Goal: Task Accomplishment & Management: Use online tool/utility

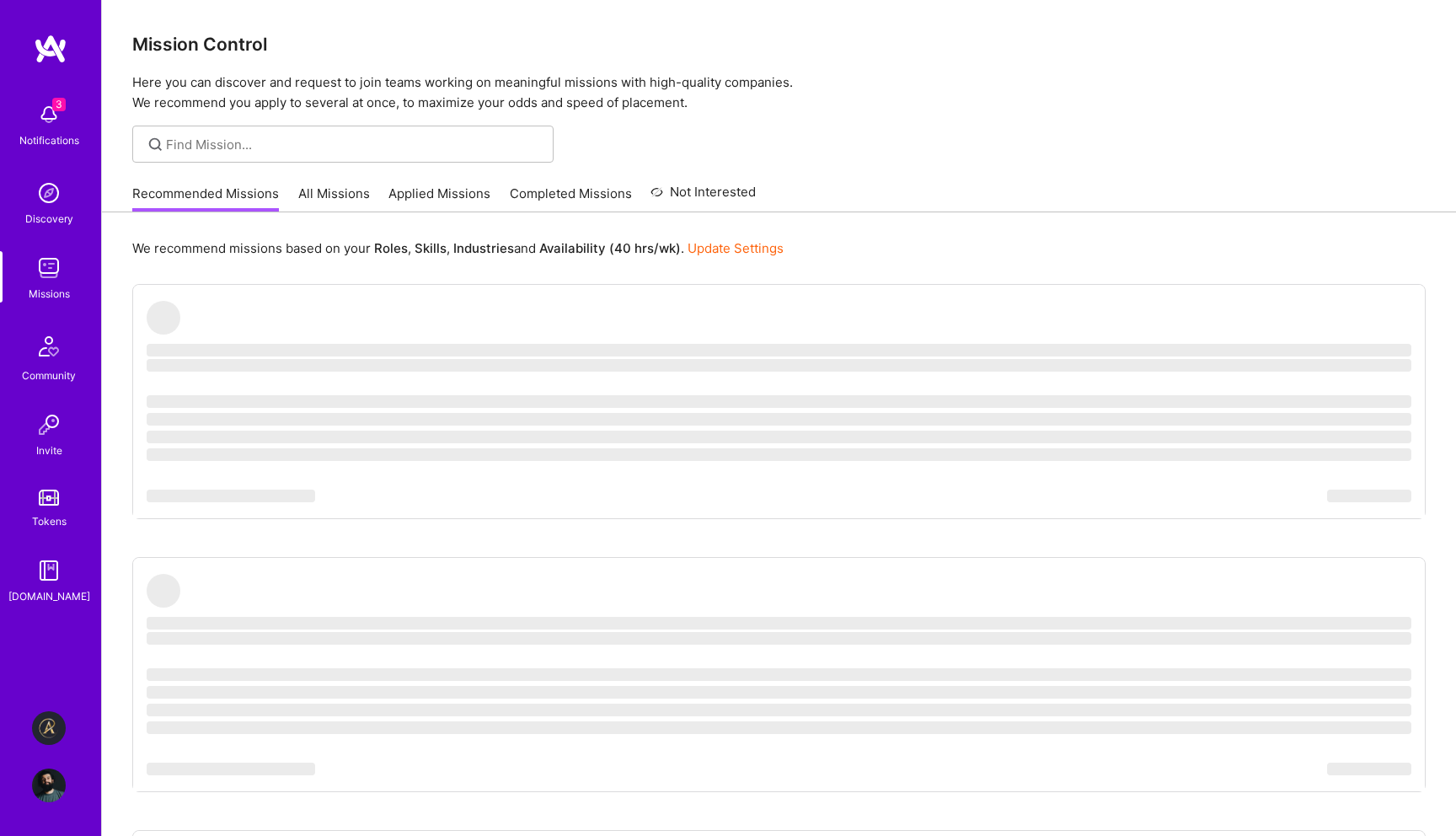
click at [53, 717] on img at bounding box center [48, 728] width 33 height 33
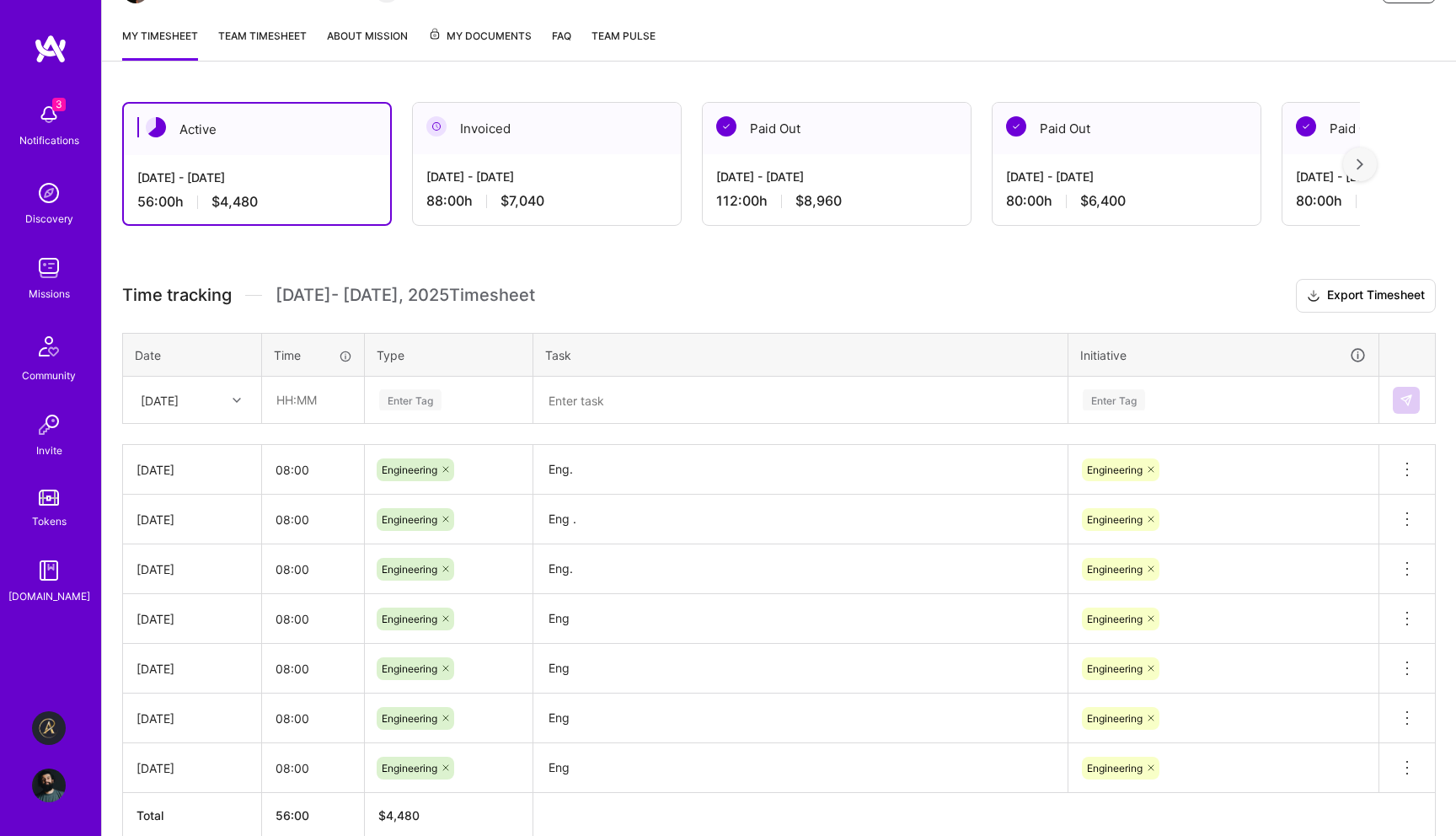
scroll to position [210, 0]
click at [316, 408] on input "text" at bounding box center [313, 398] width 100 height 44
type input "08:00"
click at [404, 401] on div "Enter Tag" at bounding box center [409, 398] width 62 height 26
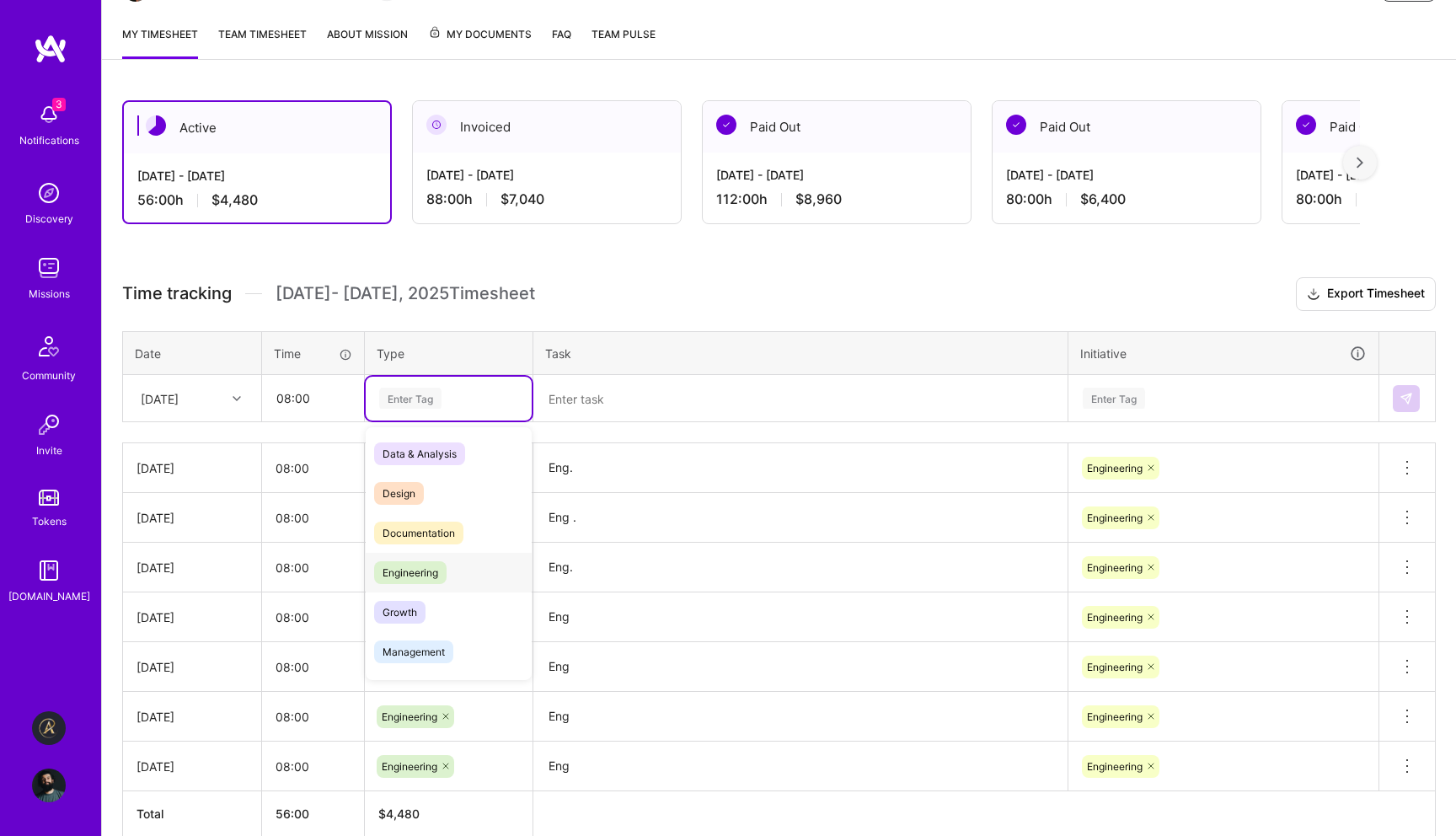
click at [416, 578] on span "Engineering" at bounding box center [410, 572] width 72 height 23
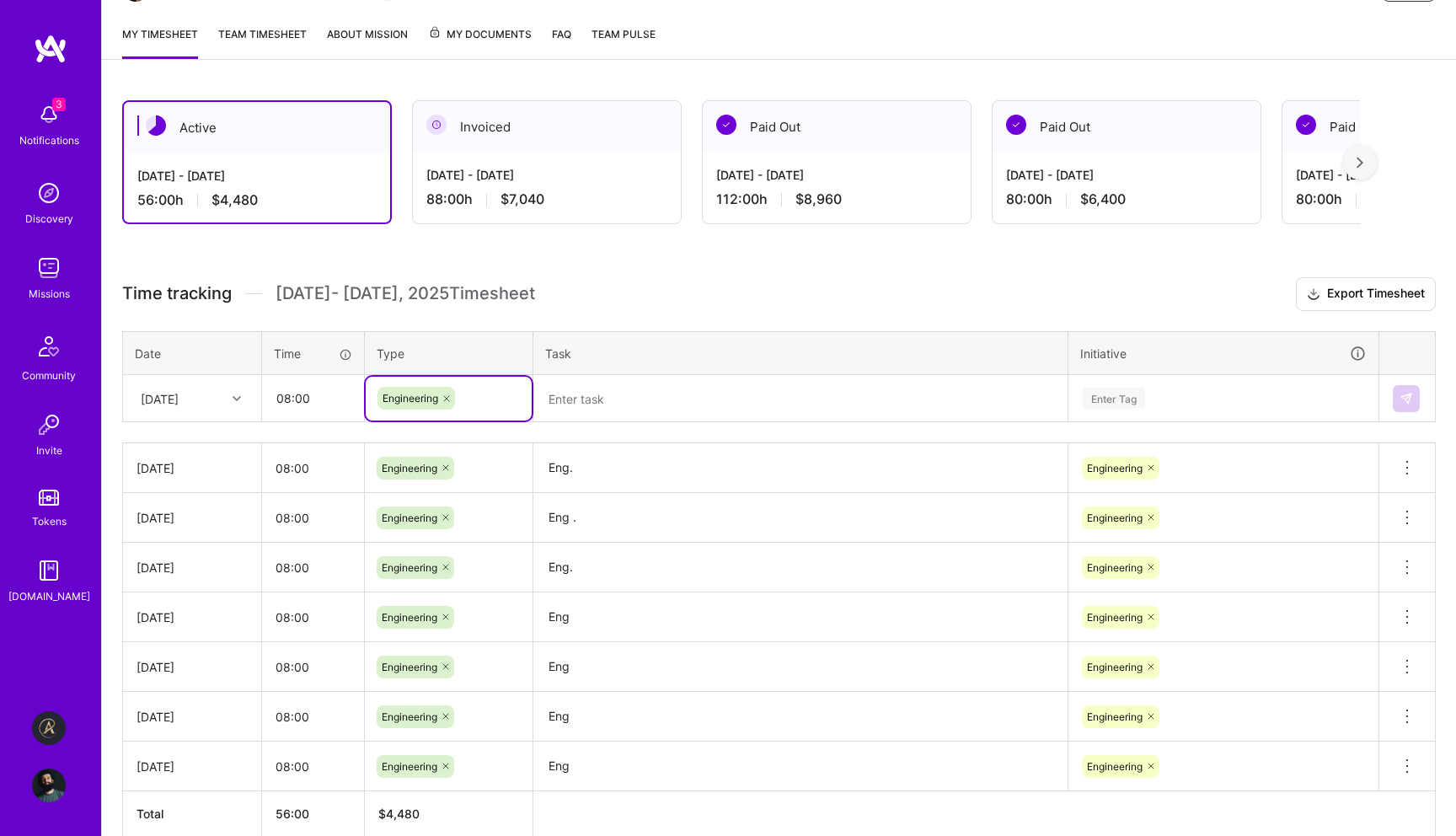
click at [673, 388] on textarea at bounding box center [800, 399] width 531 height 43
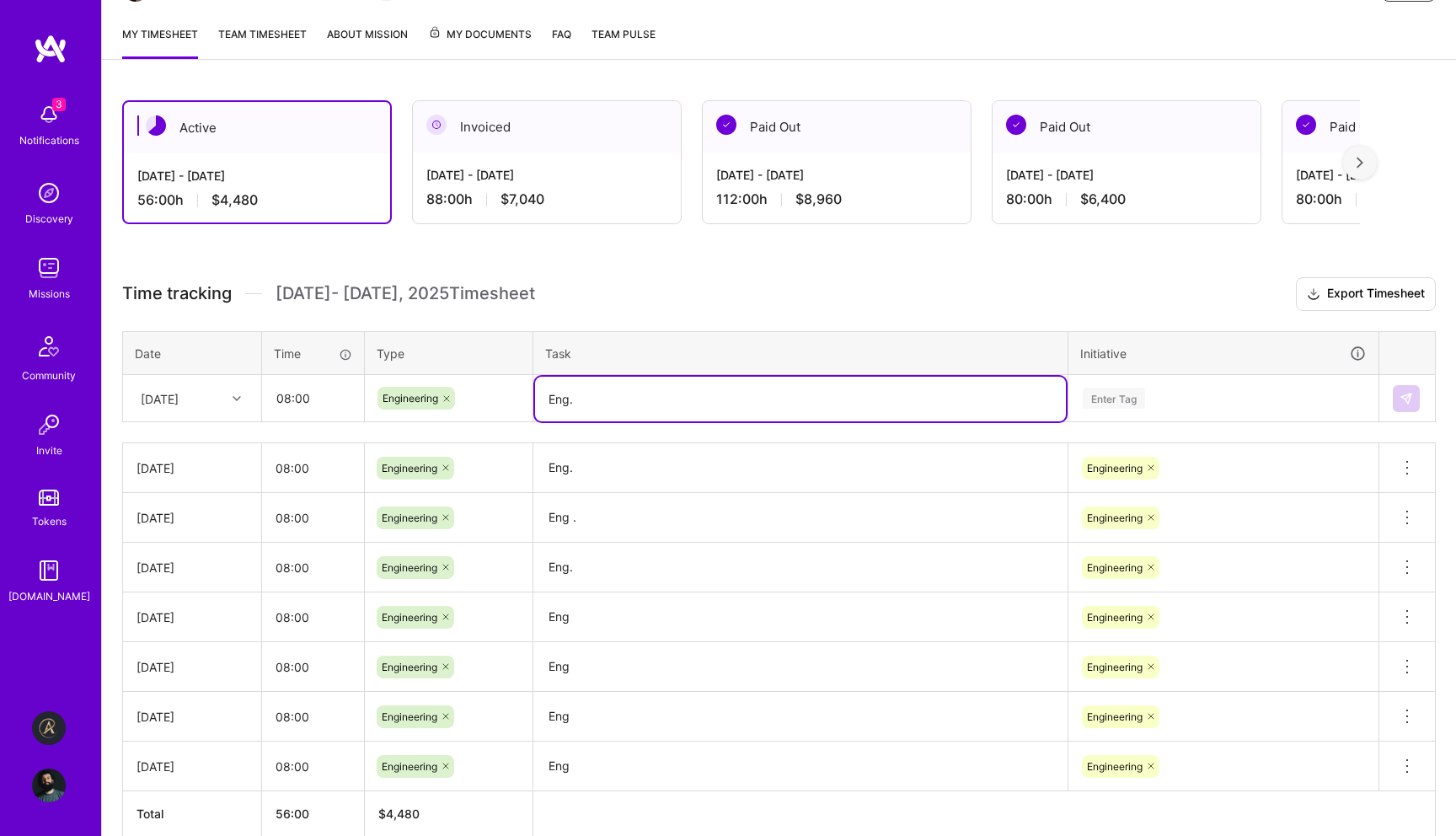
type textarea "Eng."
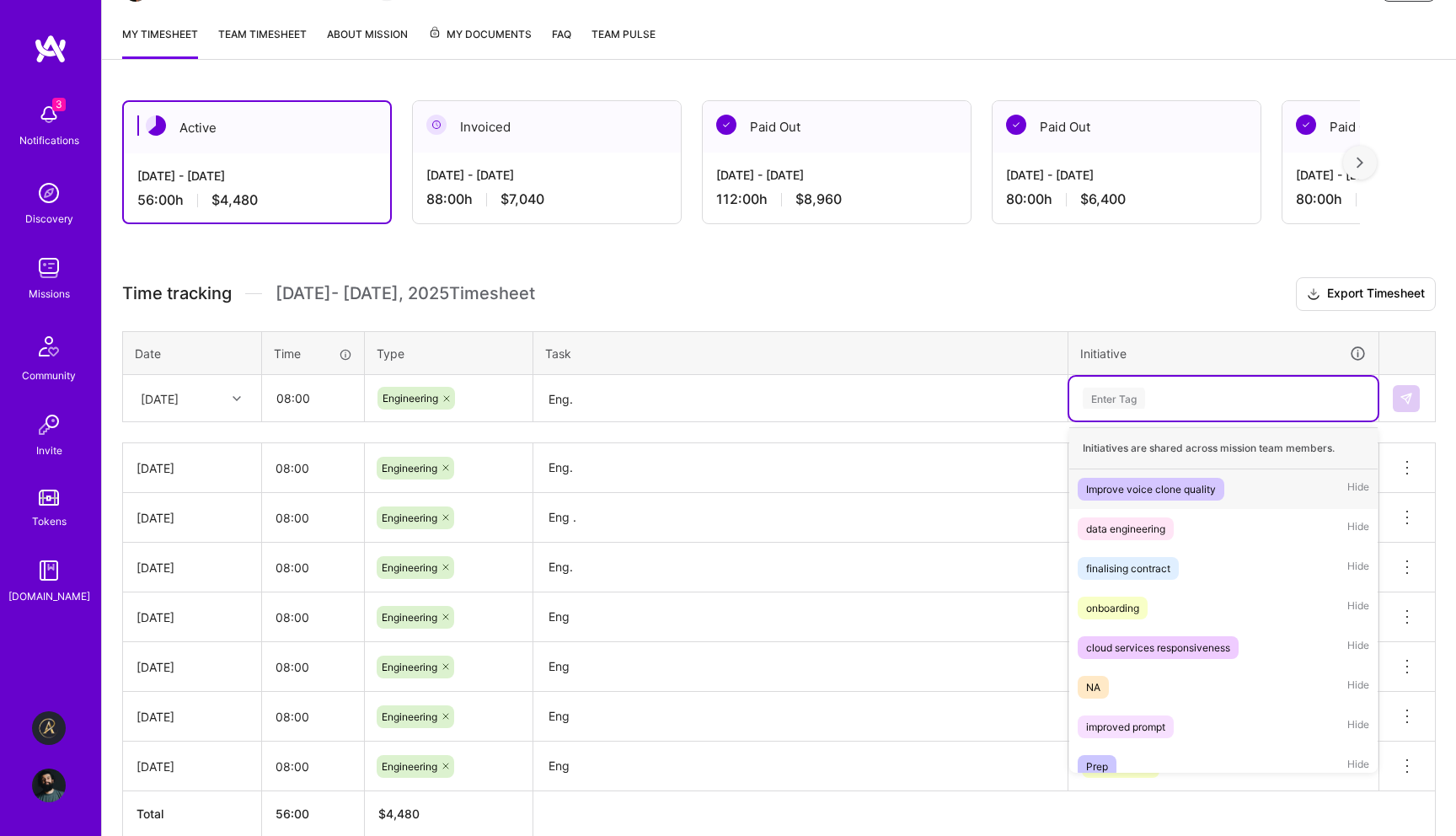
click at [1123, 394] on div "Enter Tag" at bounding box center [1113, 398] width 62 height 26
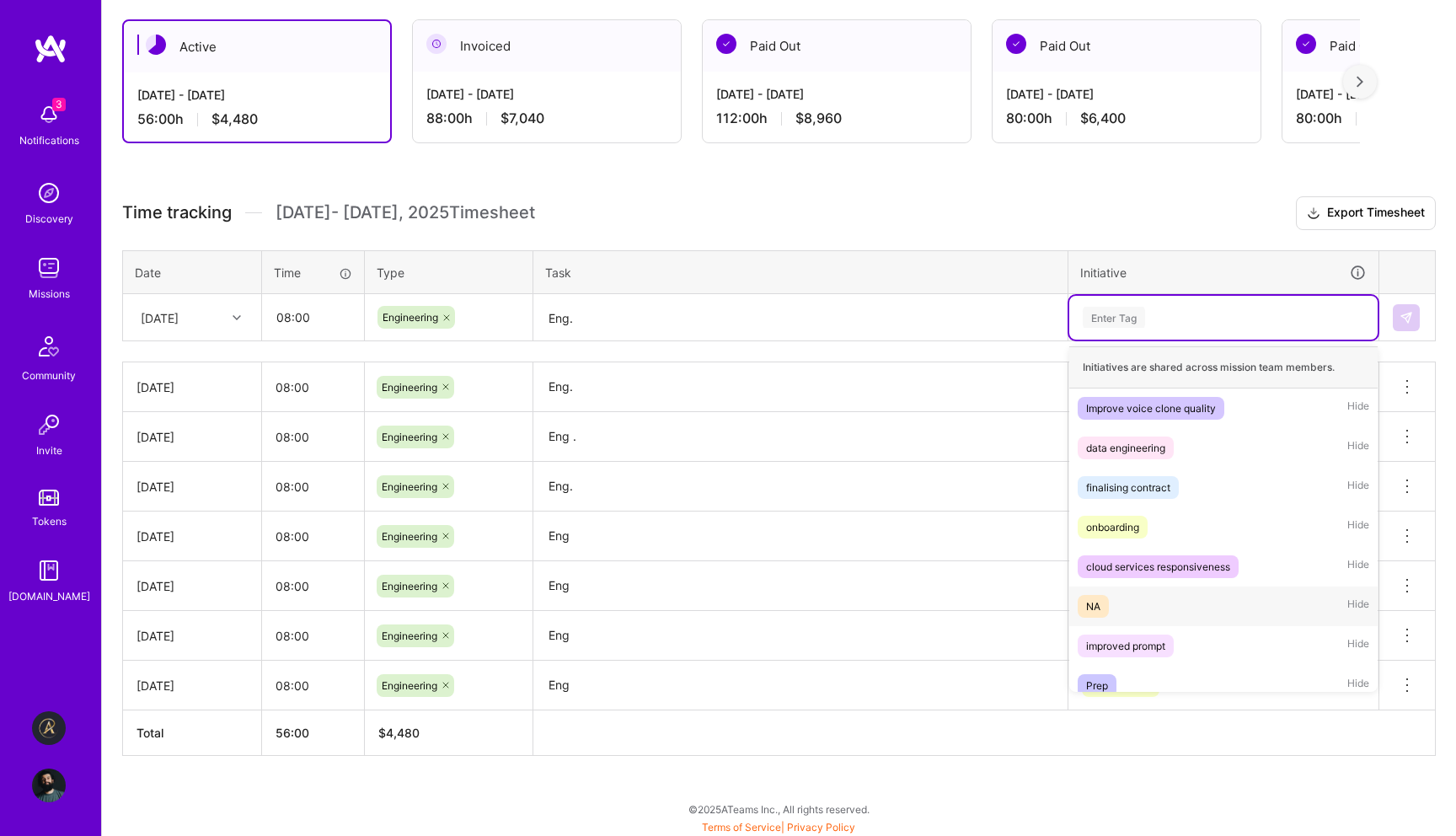
scroll to position [93, 0]
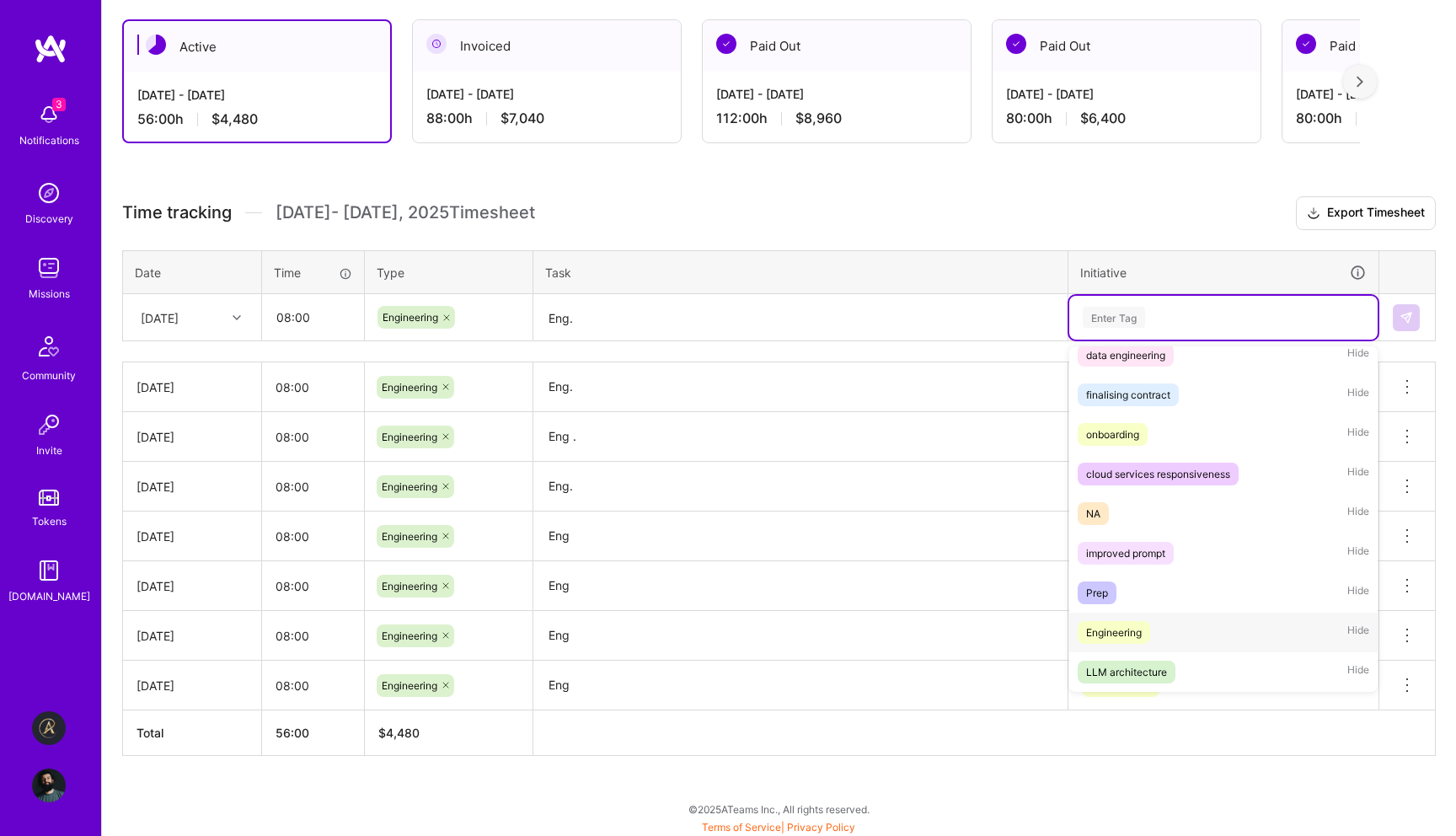
click at [1117, 626] on div "Engineering" at bounding box center [1114, 633] width 56 height 18
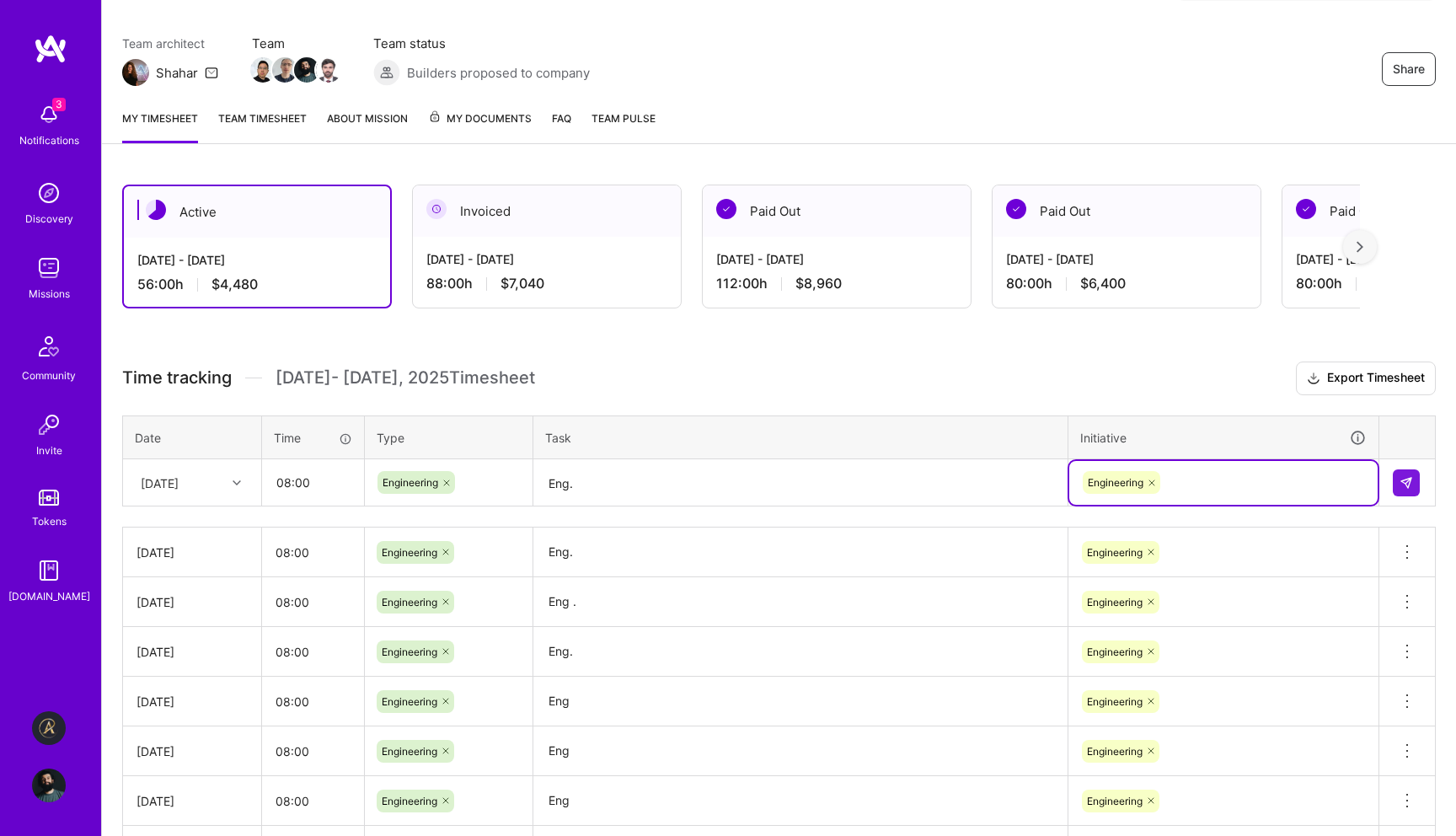
scroll to position [72, 0]
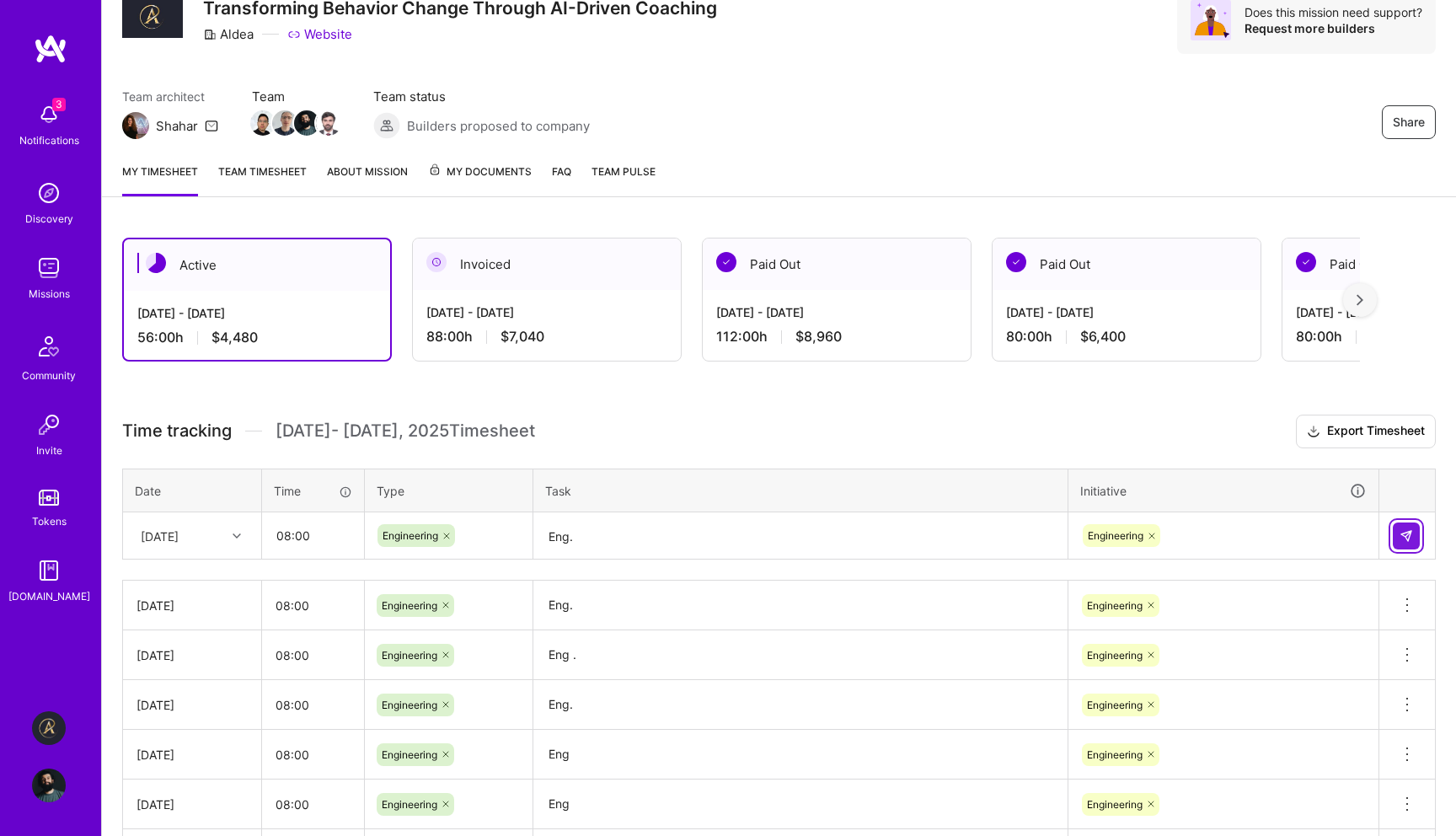
click at [1407, 525] on button at bounding box center [1406, 536] width 27 height 27
click at [159, 525] on div "[DATE]" at bounding box center [178, 535] width 93 height 28
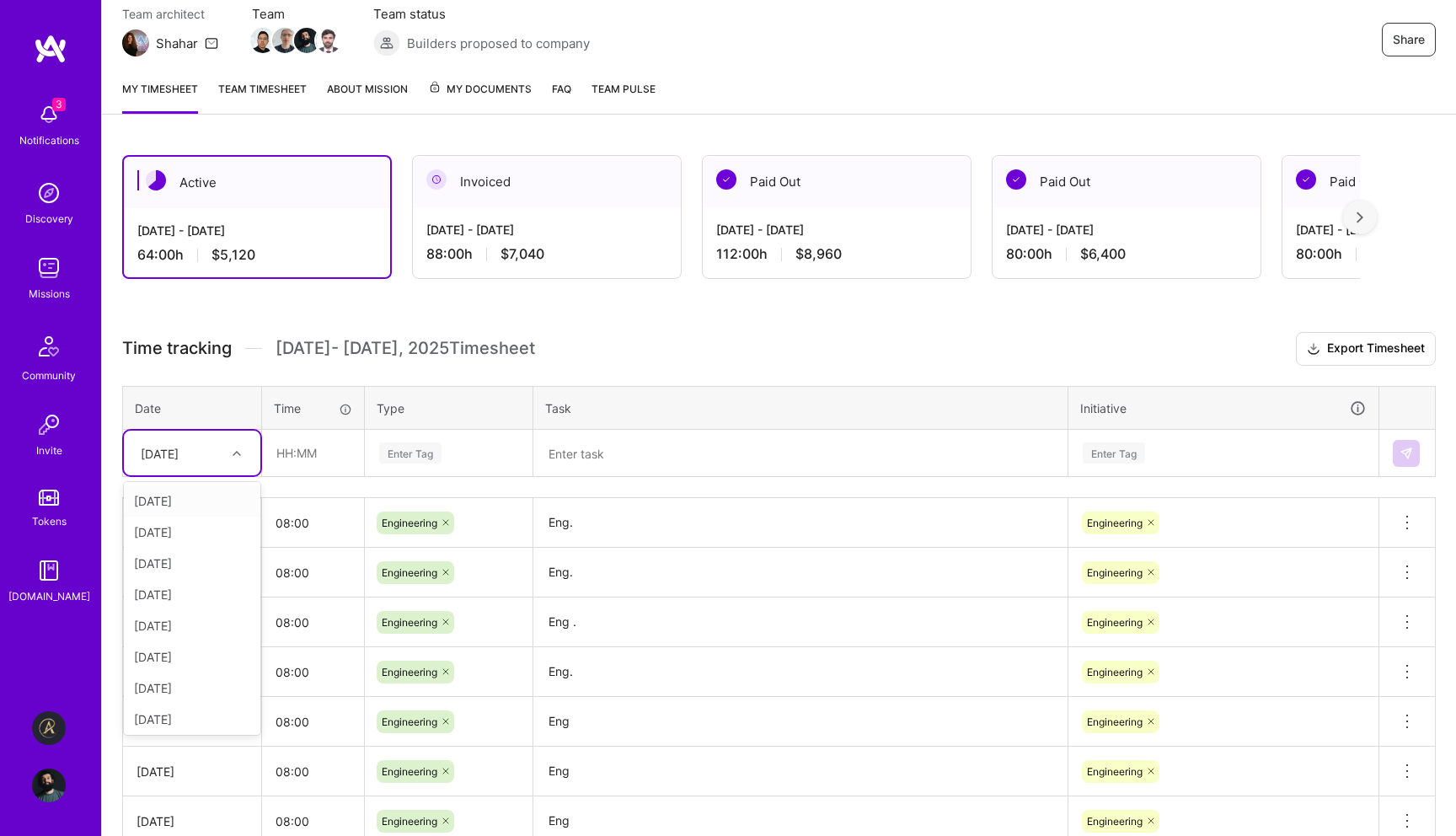
scroll to position [155, 0]
click at [181, 629] on div "[DATE]" at bounding box center [192, 625] width 136 height 31
click at [221, 451] on div "[DATE]" at bounding box center [178, 452] width 93 height 28
click at [173, 679] on div "[DATE]" at bounding box center [192, 683] width 136 height 31
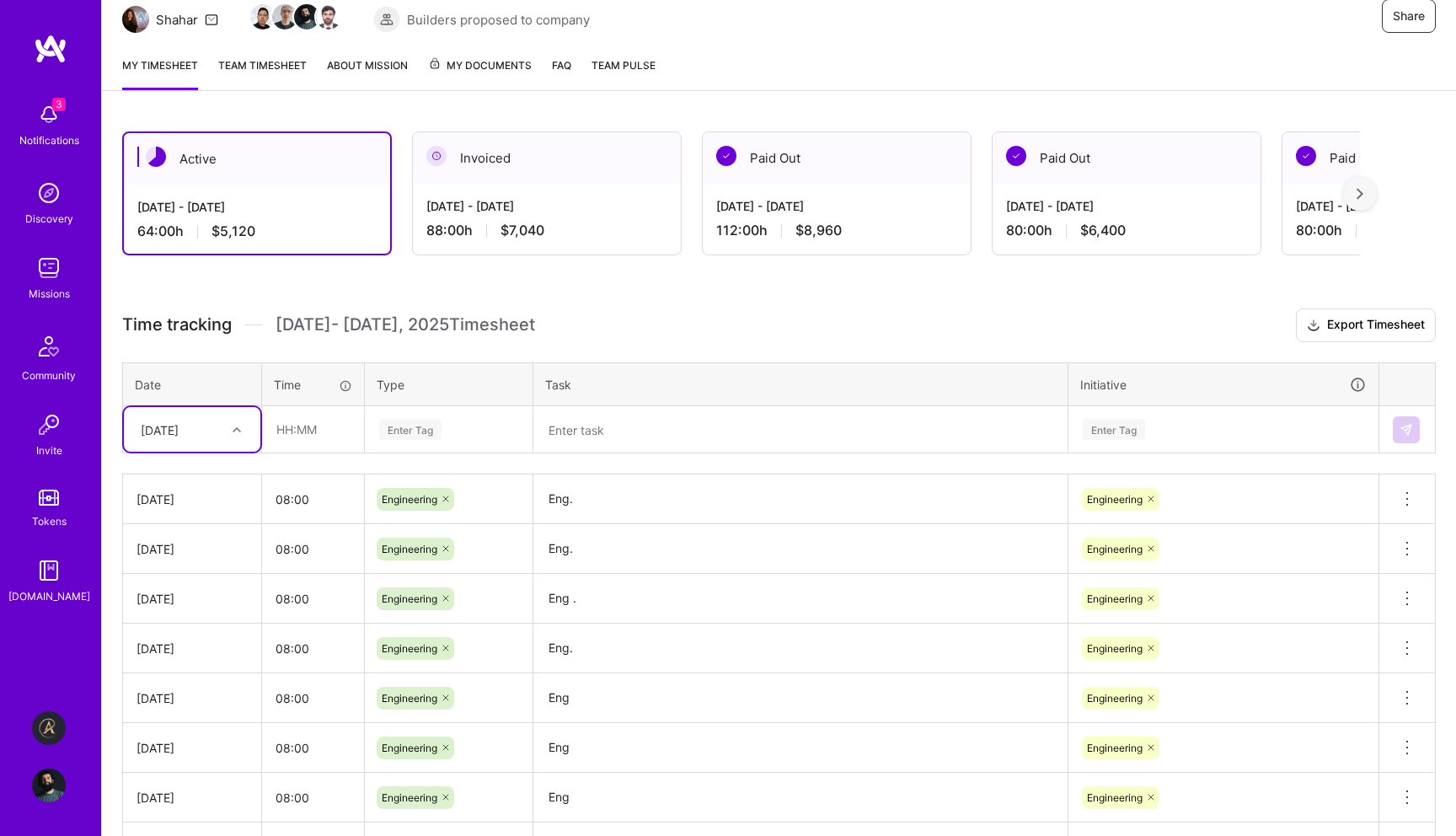
scroll to position [61, 0]
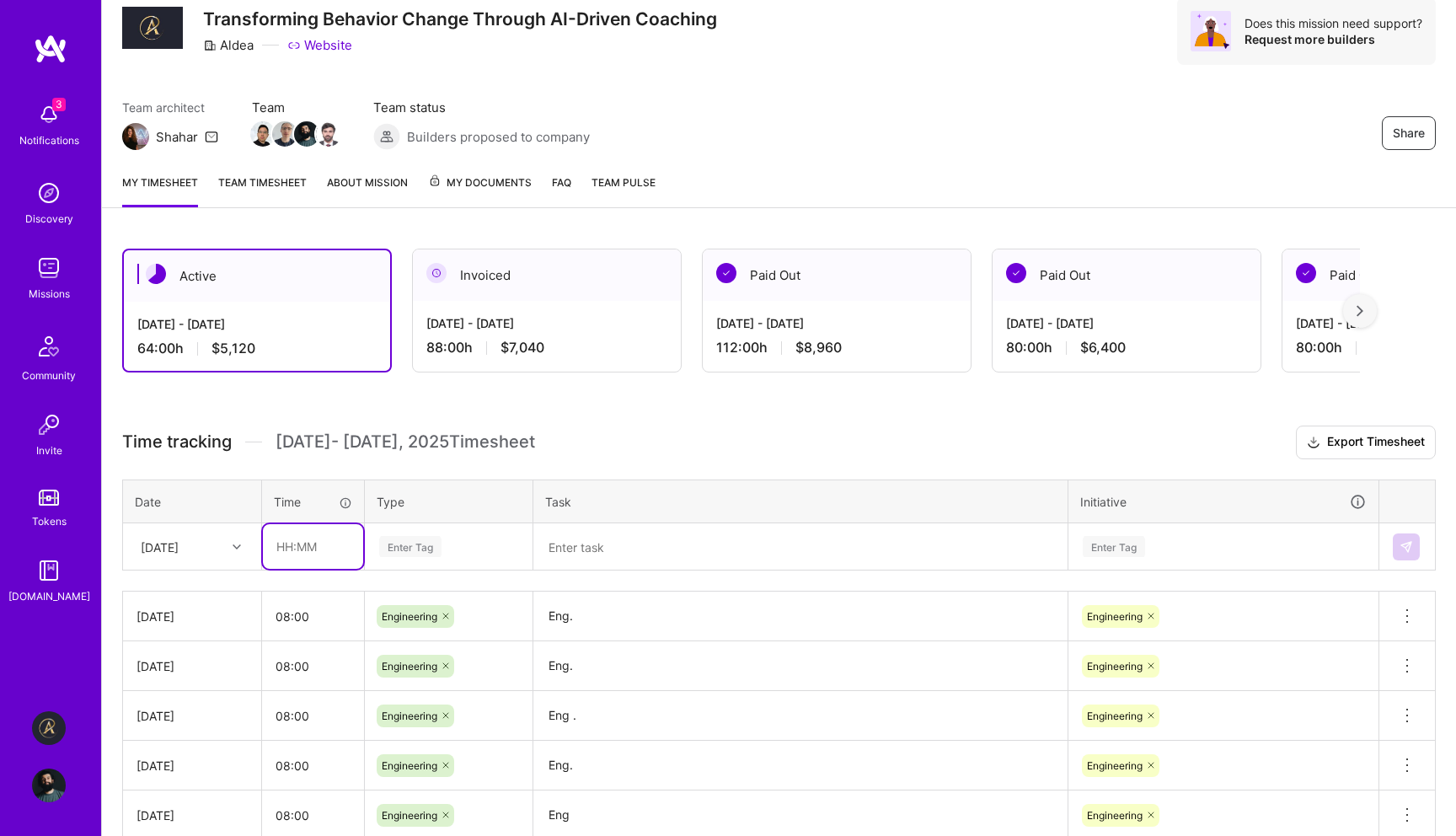
click at [300, 538] on input "text" at bounding box center [313, 546] width 100 height 44
type input "08:00"
click at [400, 529] on div "Enter Tag" at bounding box center [449, 547] width 166 height 43
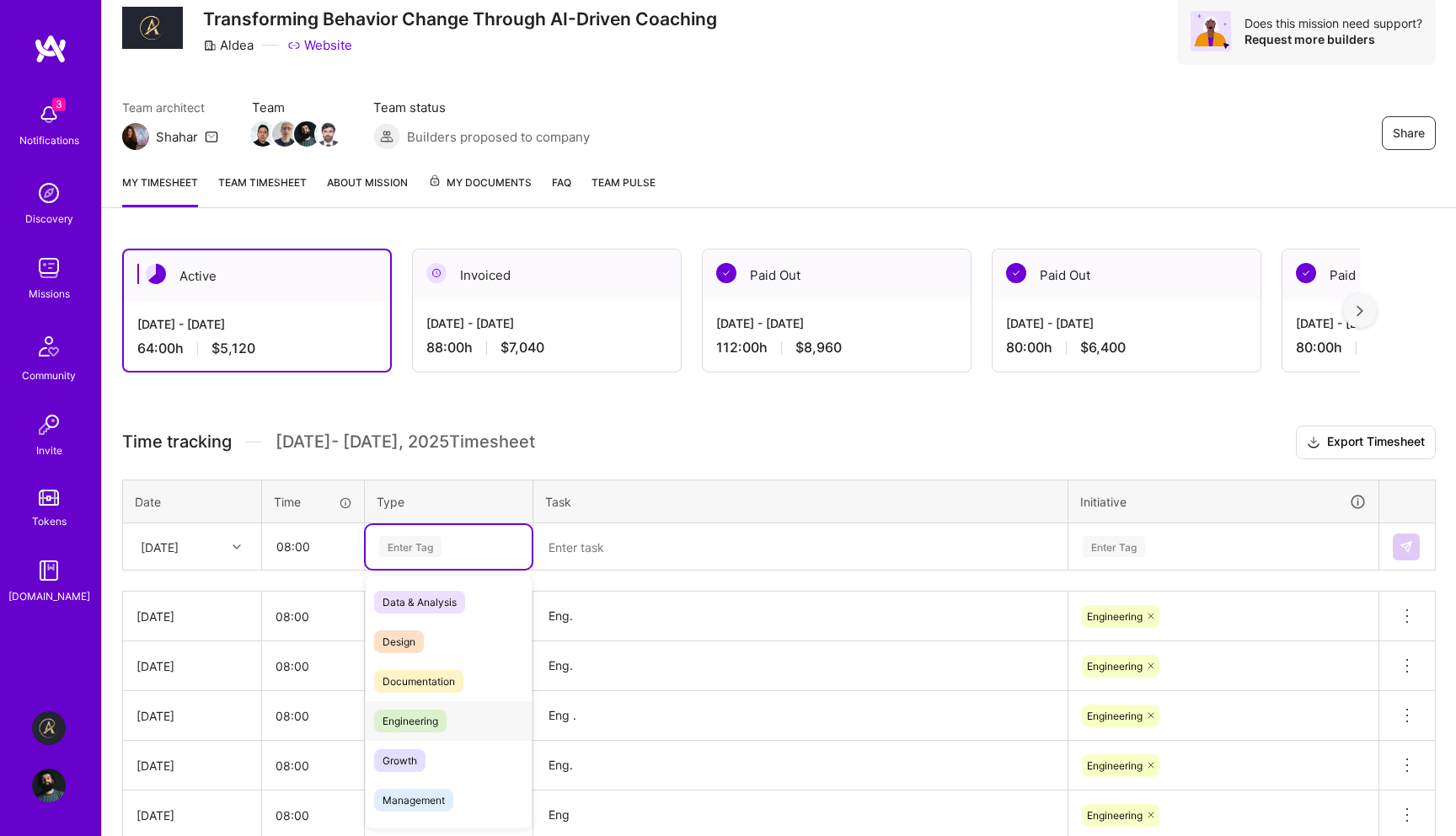
click at [428, 712] on span "Engineering" at bounding box center [410, 720] width 72 height 23
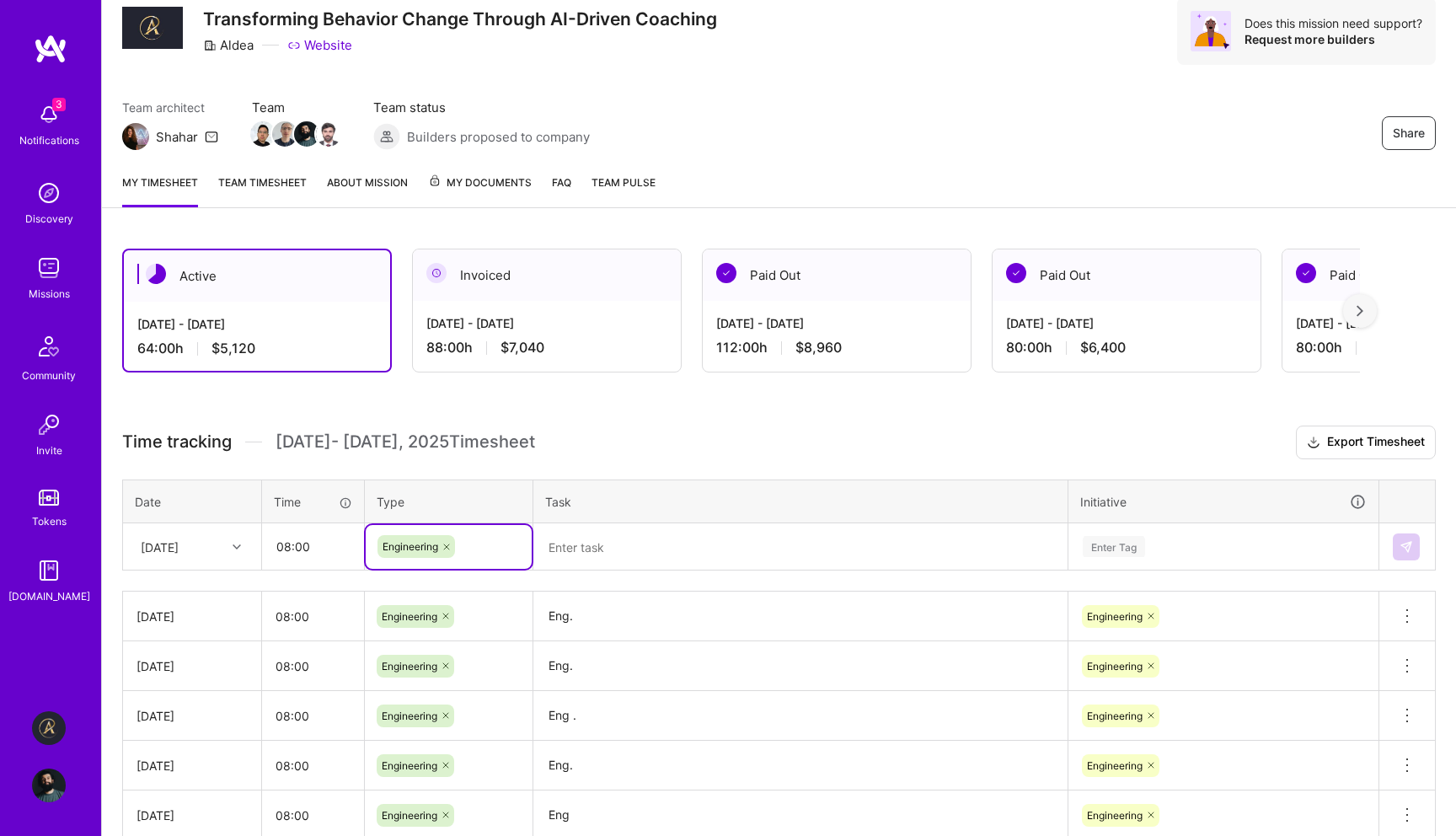
click at [621, 543] on textarea at bounding box center [800, 547] width 531 height 44
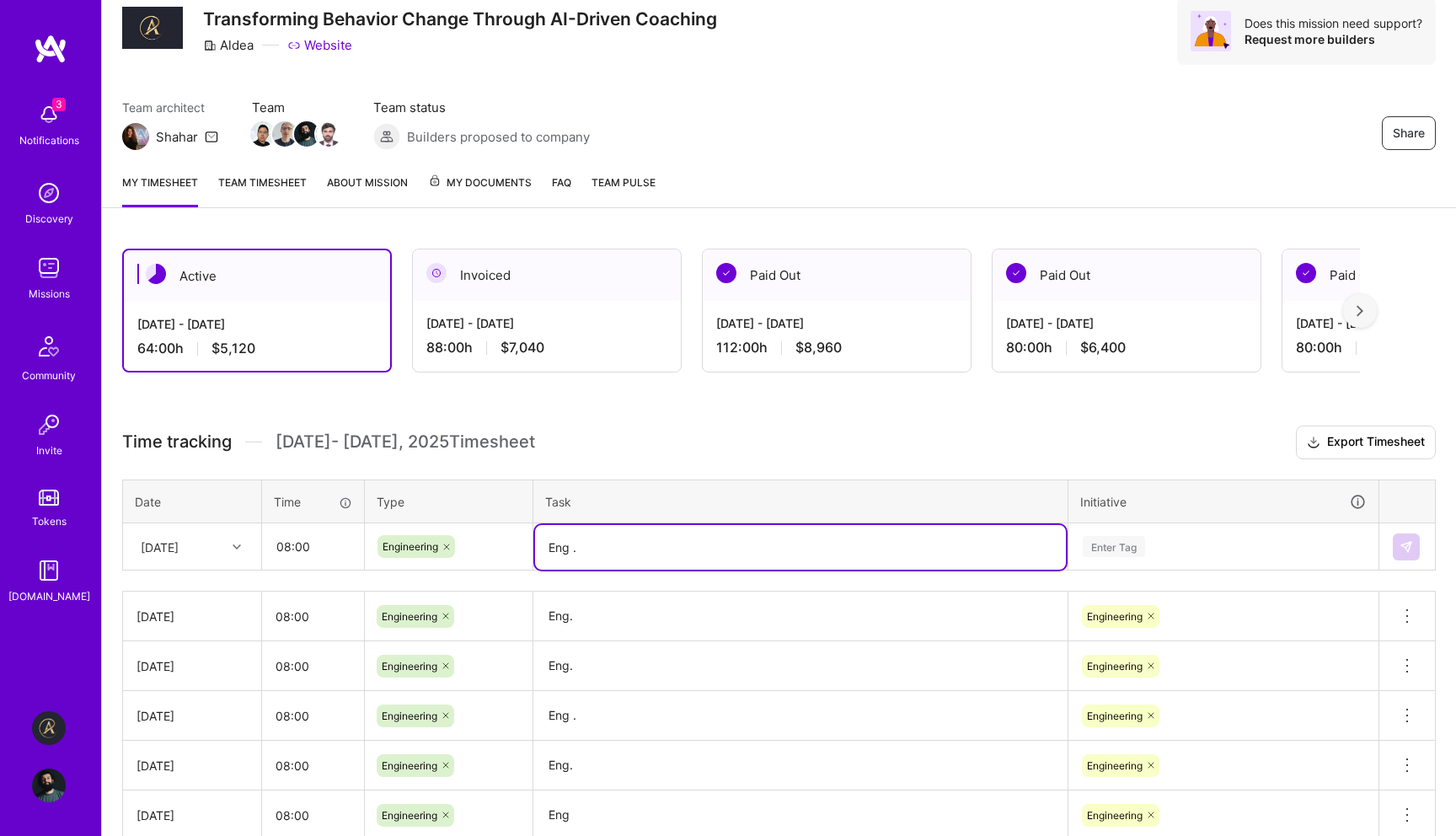
type textarea "Eng ."
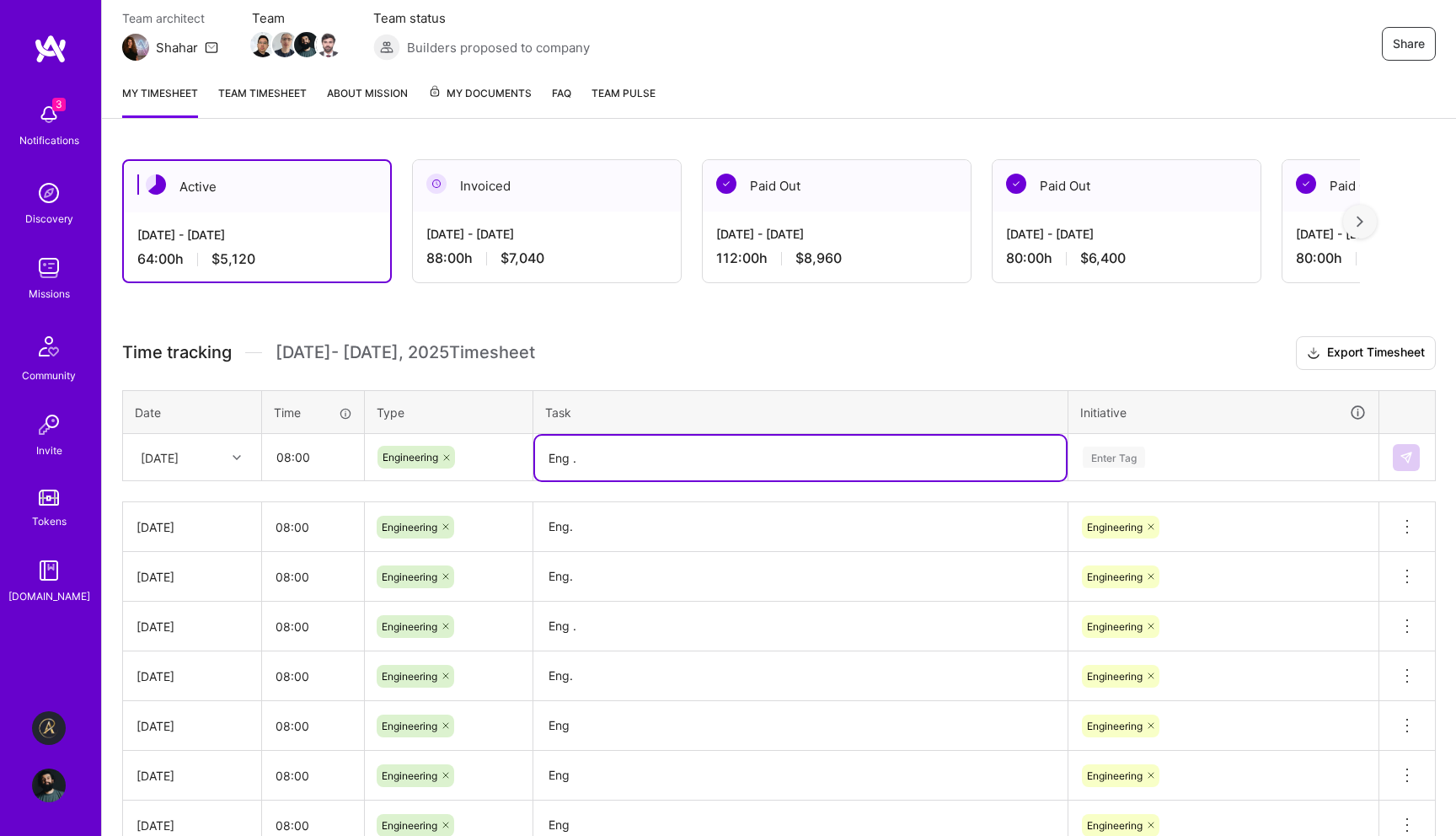
click at [1268, 479] on div "Enter Tag" at bounding box center [1223, 457] width 308 height 43
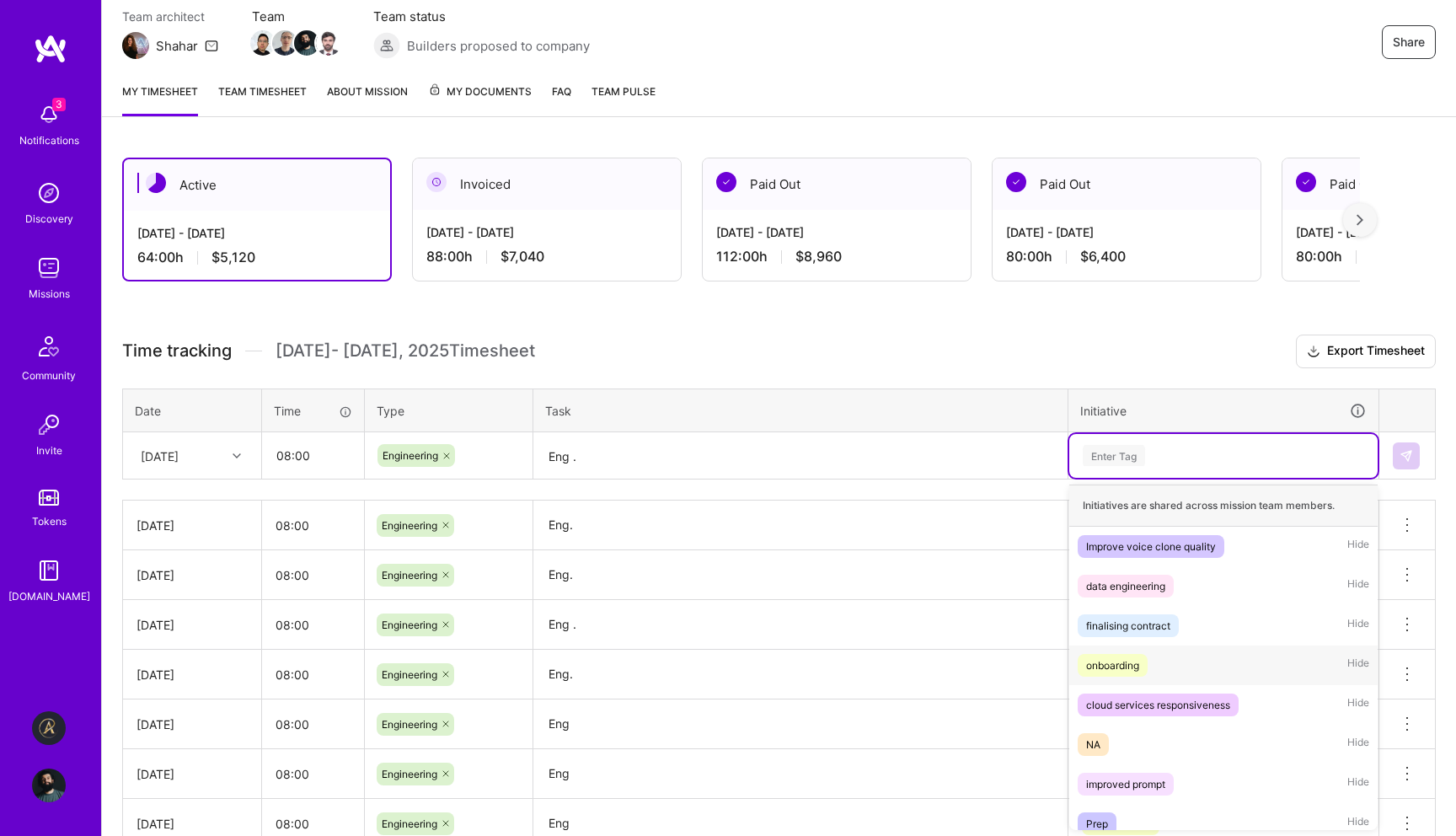
scroll to position [93, 0]
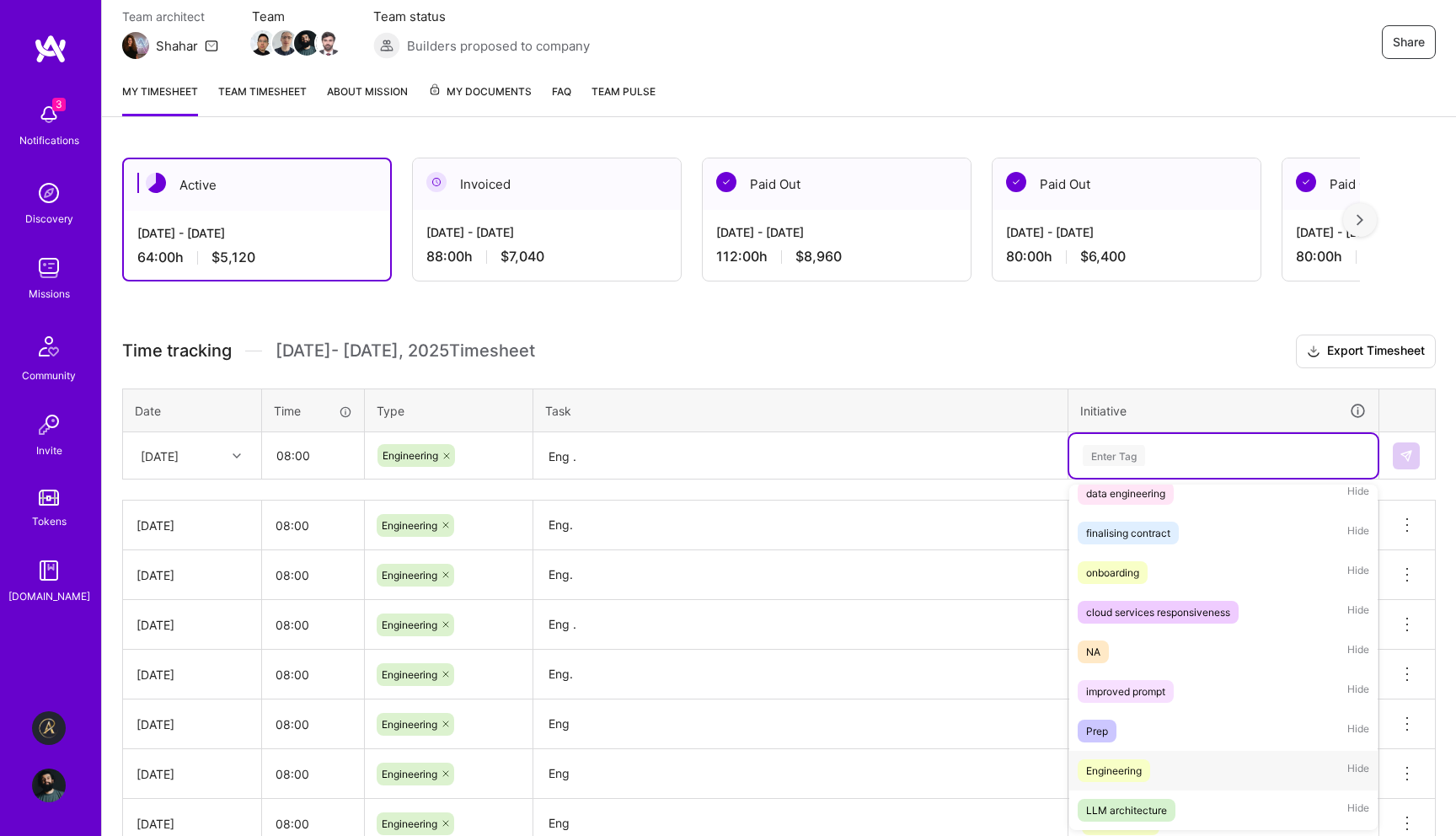
click at [1212, 753] on div "Engineering Hide" at bounding box center [1223, 771] width 308 height 40
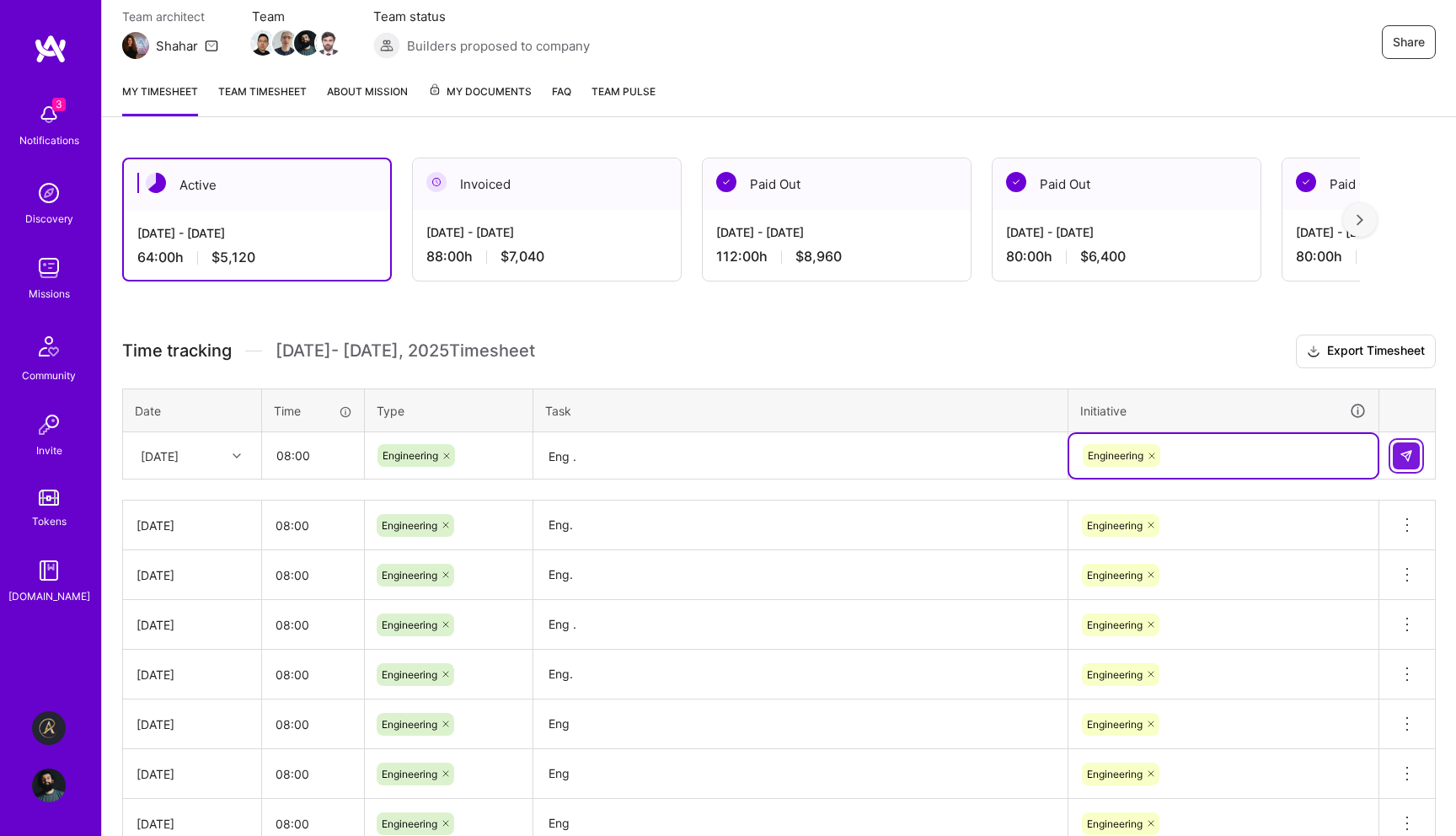
click at [1409, 458] on img at bounding box center [1405, 456] width 14 height 14
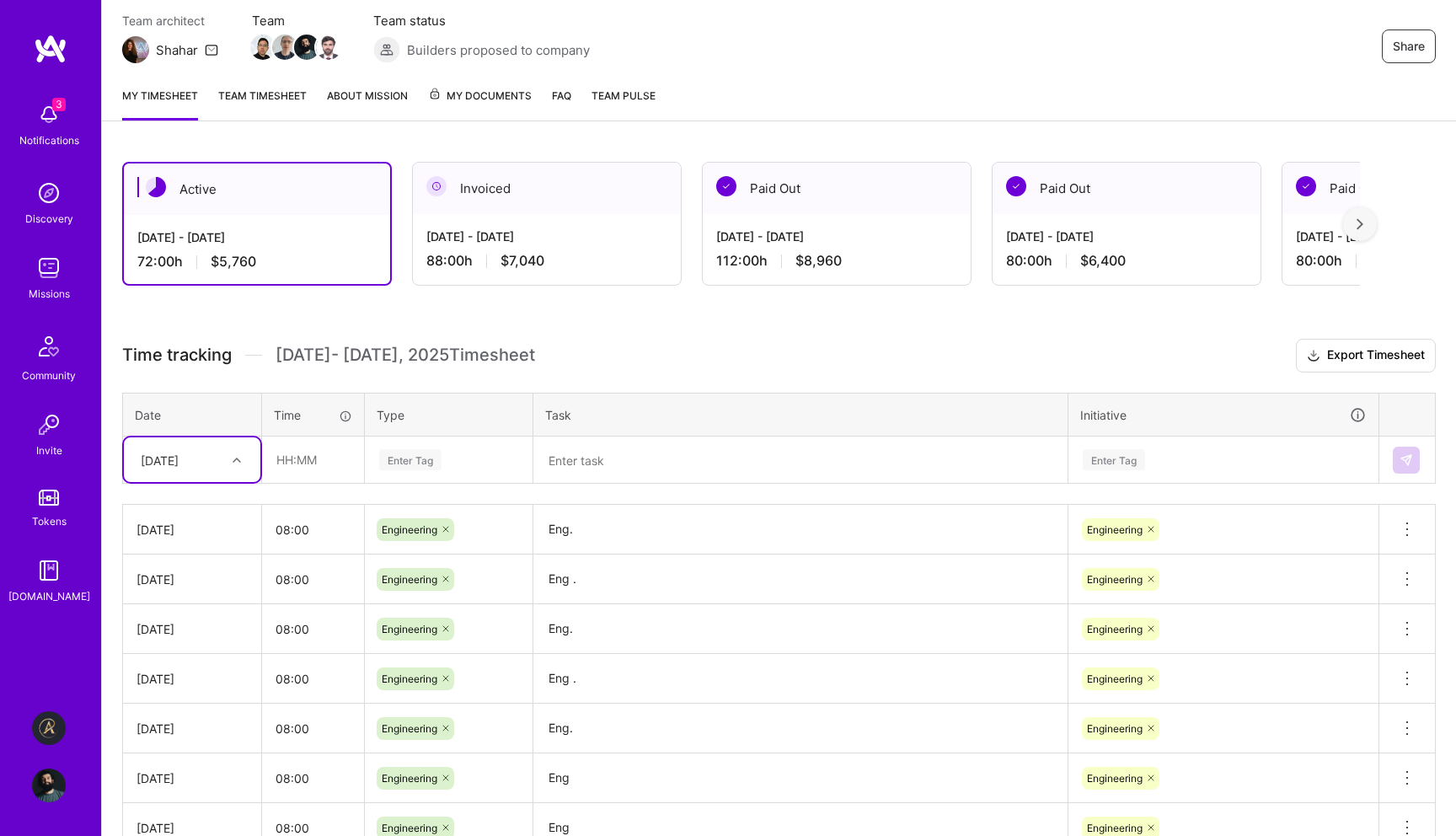
scroll to position [0, 0]
